Goal: Information Seeking & Learning: Learn about a topic

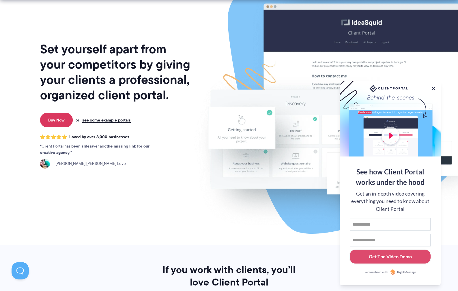
scroll to position [32, 0]
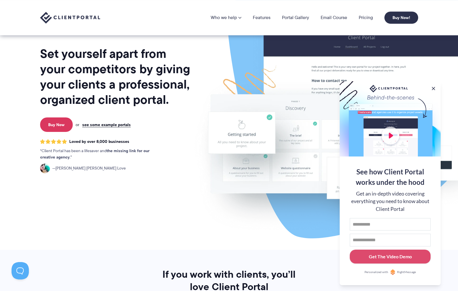
click at [79, 168] on span "Jennifer Ann Love" at bounding box center [89, 168] width 74 height 6
click at [48, 168] on img at bounding box center [45, 168] width 10 height 10
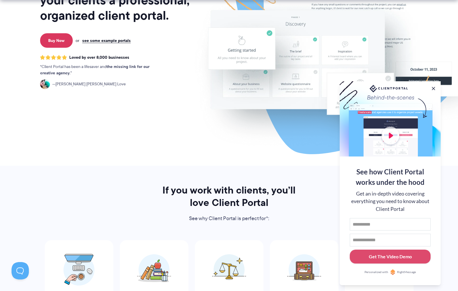
scroll to position [148, 0]
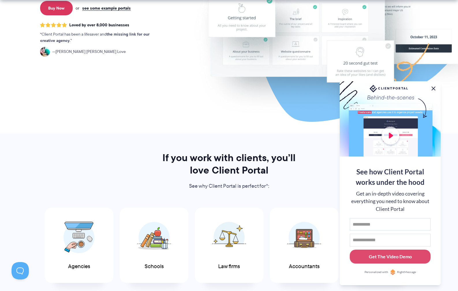
click at [434, 87] on button at bounding box center [433, 88] width 7 height 7
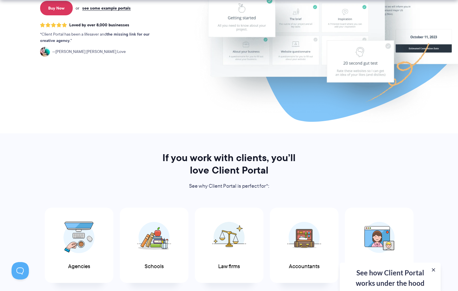
click at [228, 198] on div "If you work with clients, you’ll love Client Portal See why Client Portal is pe…" at bounding box center [229, 232] width 393 height 162
click at [228, 196] on div "If you work with clients, you’ll love Client Portal See why Client Portal is pe…" at bounding box center [229, 232] width 393 height 162
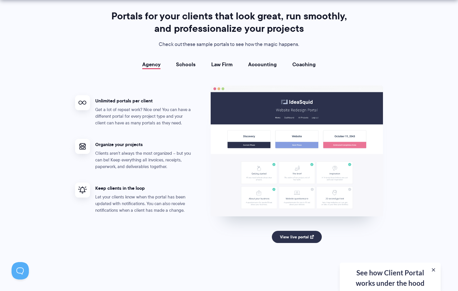
scroll to position [1040, 0]
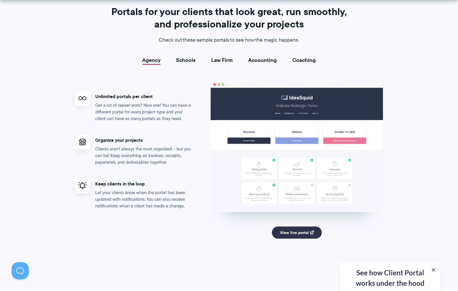
click at [188, 60] on link "Schools" at bounding box center [186, 60] width 20 height 6
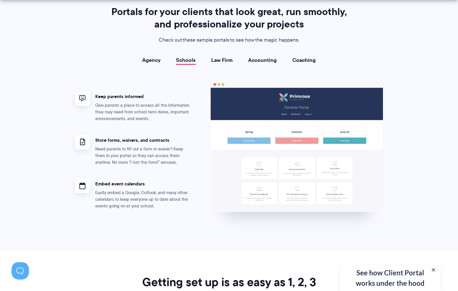
click at [221, 60] on link "Law Firm" at bounding box center [221, 60] width 21 height 6
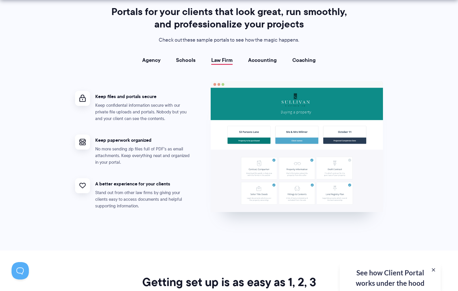
click at [260, 60] on link "Accounting" at bounding box center [262, 60] width 29 height 6
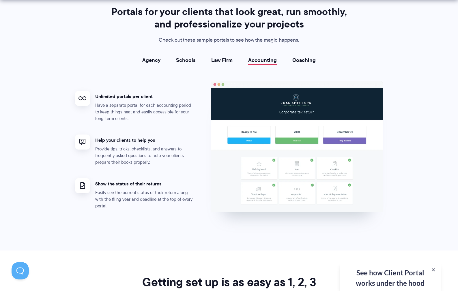
click at [310, 60] on link "Coaching" at bounding box center [304, 60] width 23 height 6
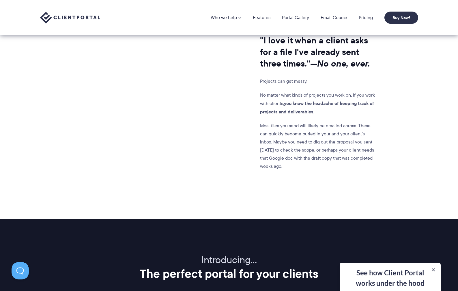
scroll to position [480, 0]
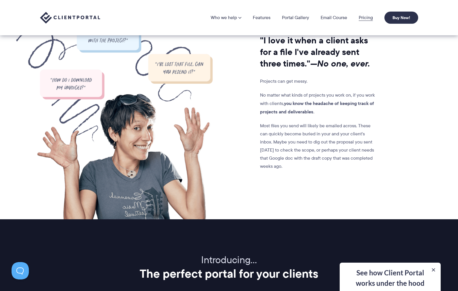
click at [363, 17] on link "Pricing" at bounding box center [366, 17] width 14 height 5
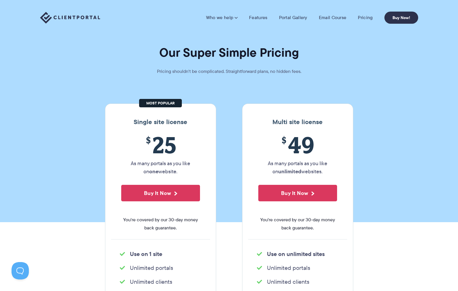
click at [353, 62] on section "Our Super Simple Pricing Pricing shouldn't be complicated. Straightforward plan…" at bounding box center [229, 111] width 458 height 222
